Goal: Task Accomplishment & Management: Use online tool/utility

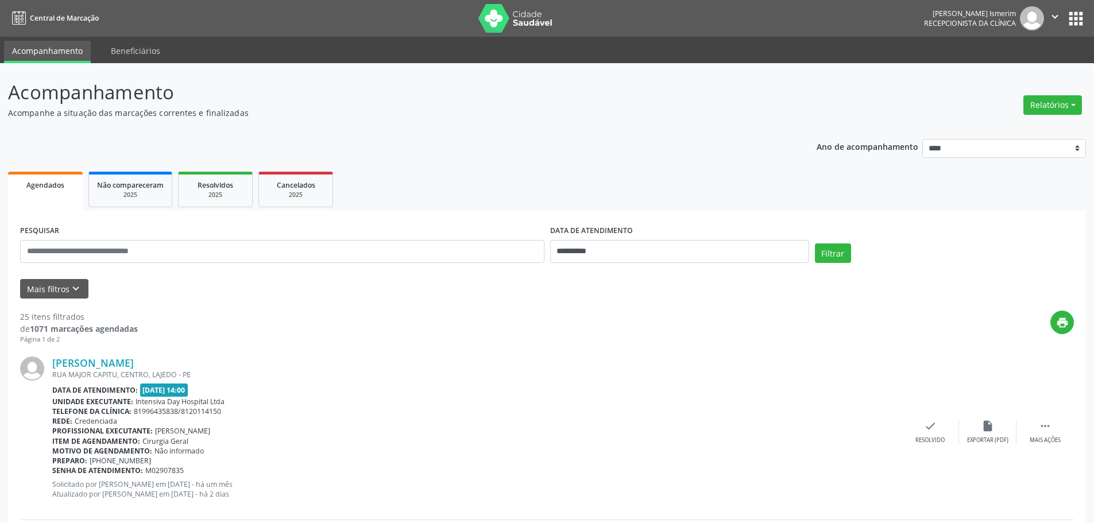
click at [1084, 108] on div "Relatórios Agendamentos Procedimentos realizados" at bounding box center [1052, 105] width 67 height 28
click at [1048, 104] on button "Relatórios" at bounding box center [1052, 105] width 59 height 20
click at [973, 130] on link "Agendamentos" at bounding box center [1020, 130] width 123 height 16
select select "*"
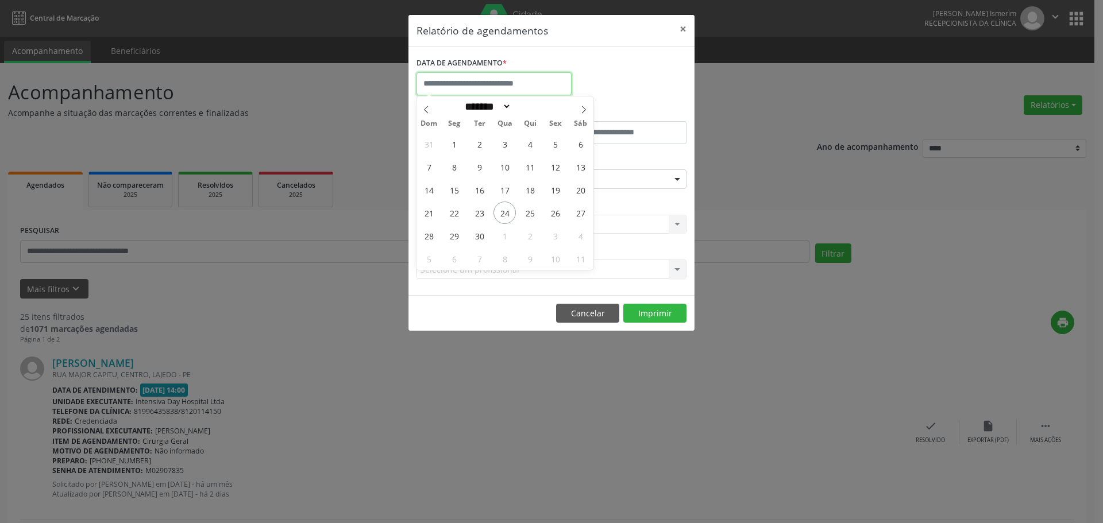
click at [540, 85] on input "text" at bounding box center [493, 83] width 155 height 23
click at [534, 211] on span "25" at bounding box center [530, 213] width 22 height 22
type input "**********"
click at [534, 211] on span "25" at bounding box center [530, 213] width 22 height 22
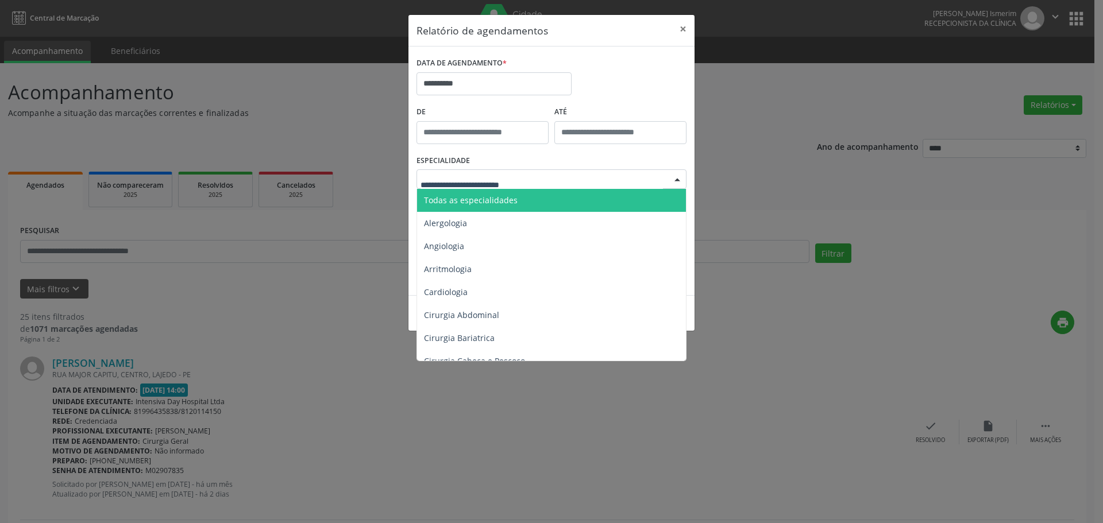
click at [617, 173] on div at bounding box center [551, 179] width 270 height 20
click at [498, 197] on span "Todas as especialidades" at bounding box center [471, 200] width 94 height 11
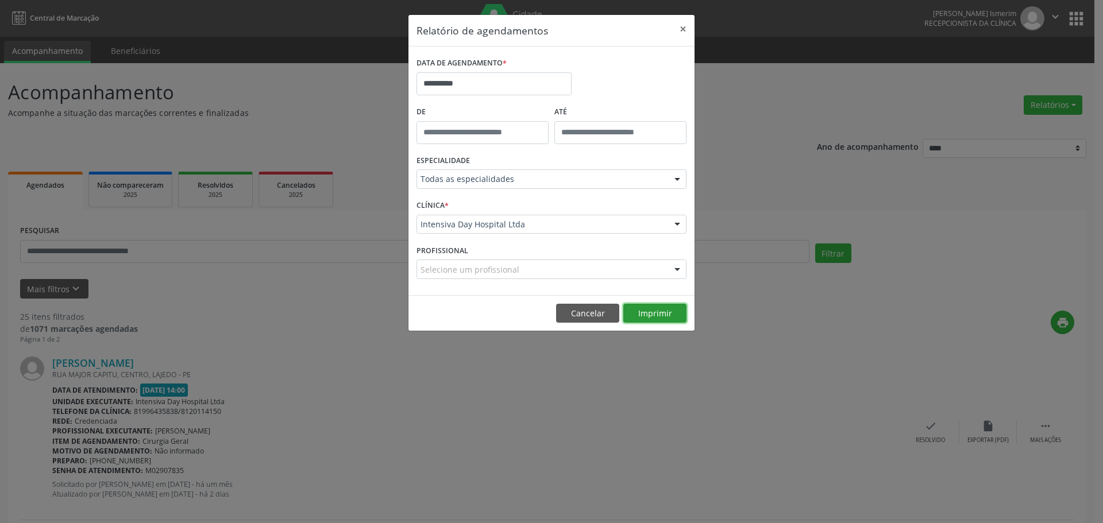
click at [650, 310] on button "Imprimir" at bounding box center [654, 314] width 63 height 20
